Goal: Transaction & Acquisition: Subscribe to service/newsletter

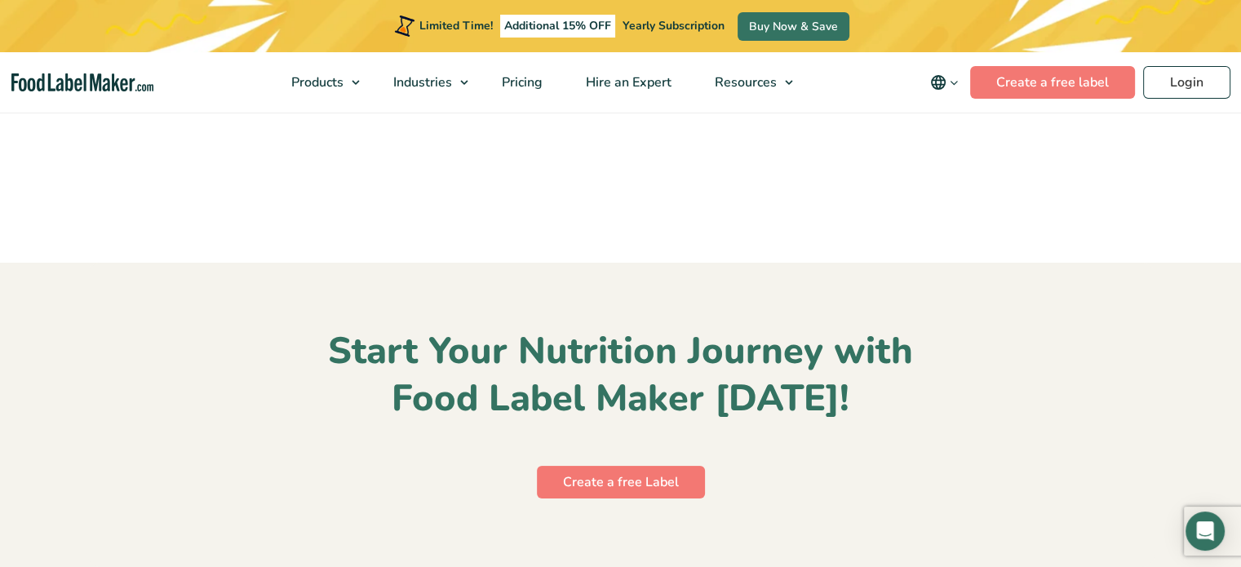
scroll to position [7137, 0]
click at [656, 466] on link "Create a free Label" at bounding box center [621, 482] width 168 height 33
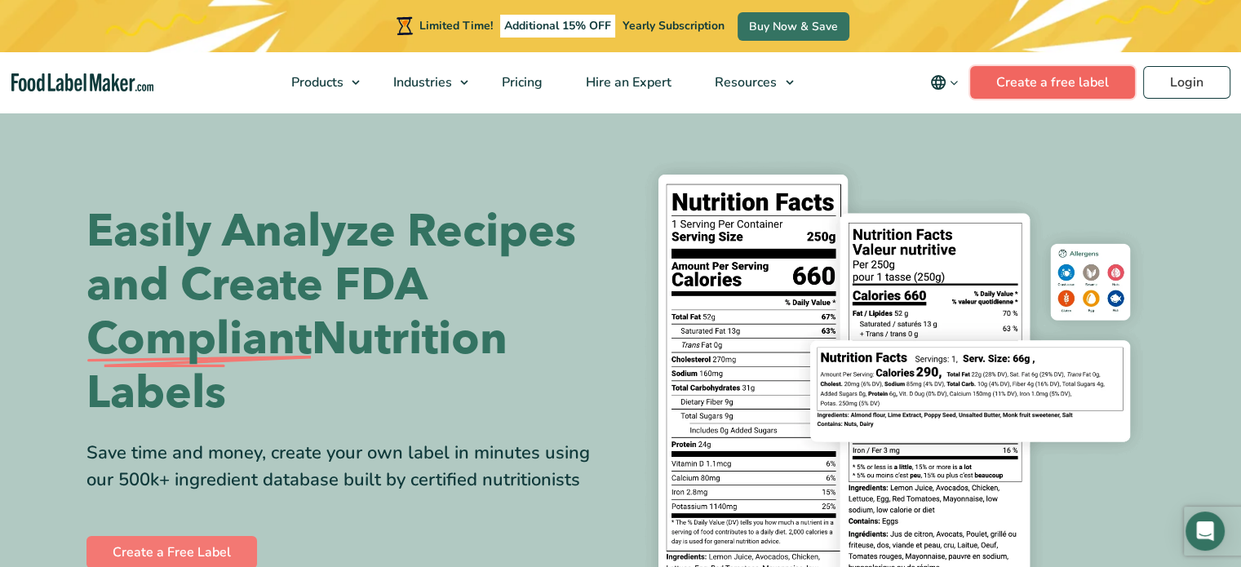
click at [1049, 81] on link "Create a free label" at bounding box center [1052, 82] width 165 height 33
